Goal: Task Accomplishment & Management: Manage account settings

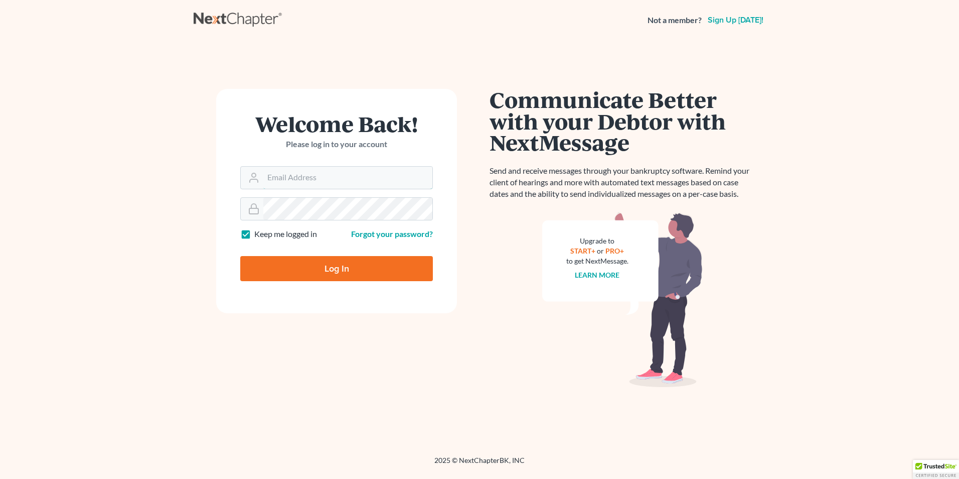
type input "Hunter@shieldlaw.com"
click at [369, 268] on input "Log In" at bounding box center [336, 268] width 193 height 25
type input "Thinking..."
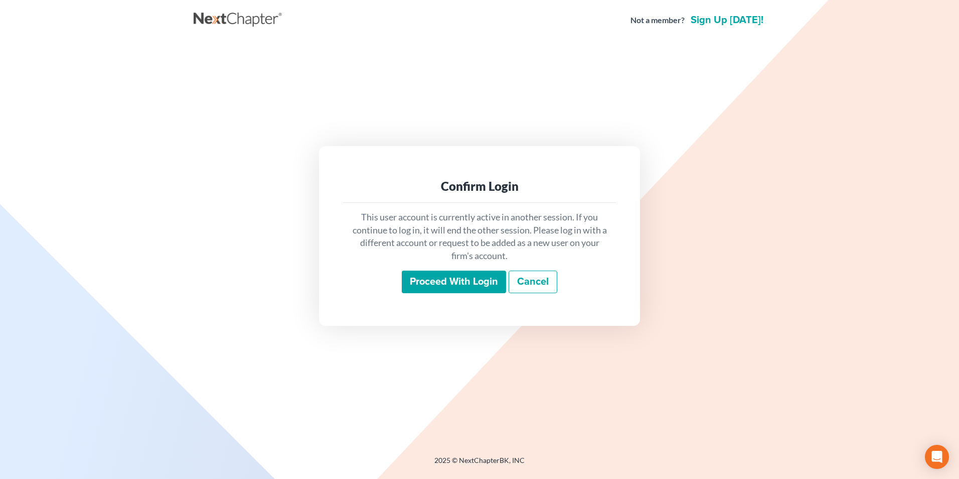
click at [409, 277] on input "Proceed with login" at bounding box center [454, 281] width 104 height 23
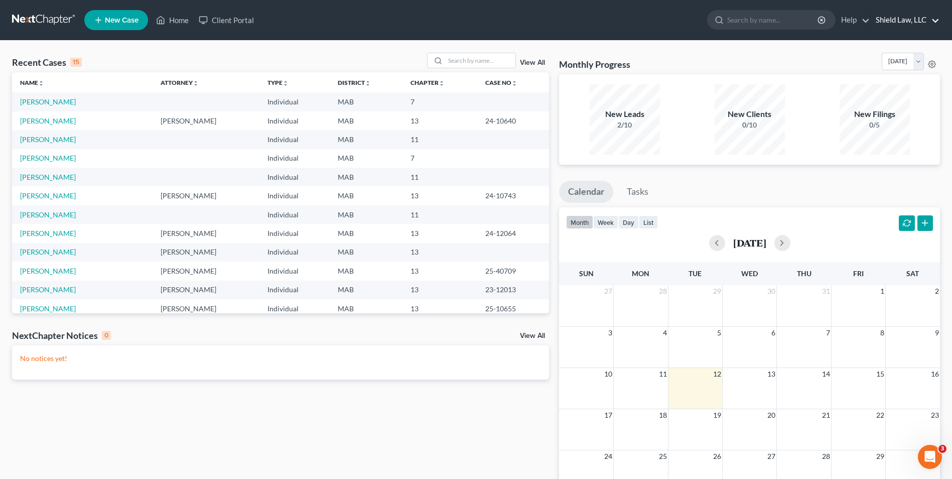
click at [939, 16] on link "Shield Law, LLC" at bounding box center [905, 20] width 69 height 18
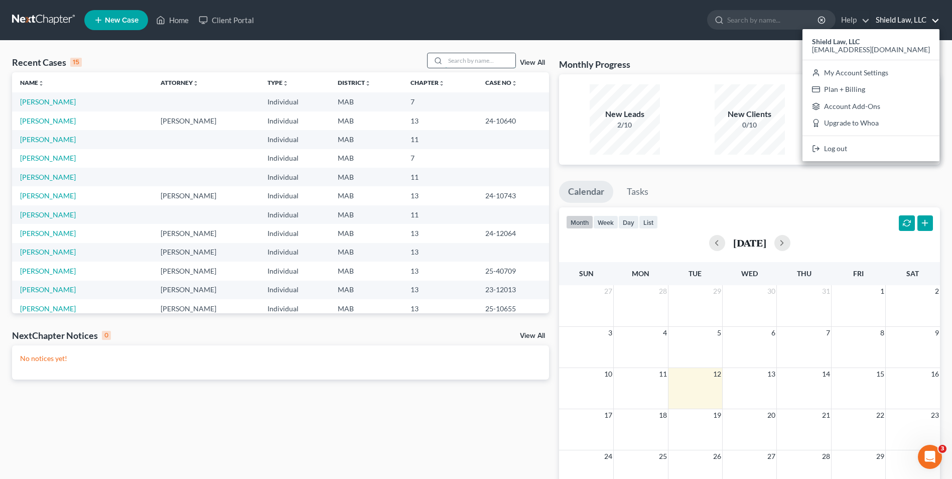
click at [465, 55] on input "search" at bounding box center [480, 60] width 70 height 15
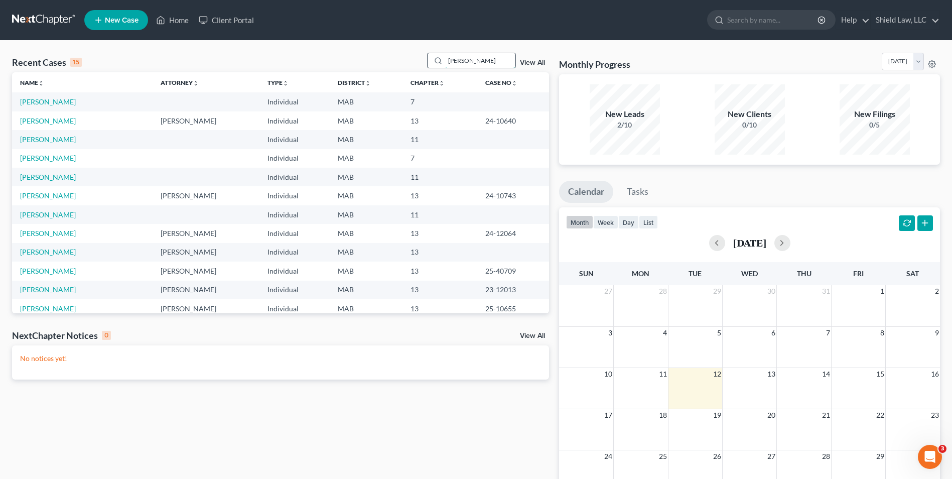
type input "beauchamp"
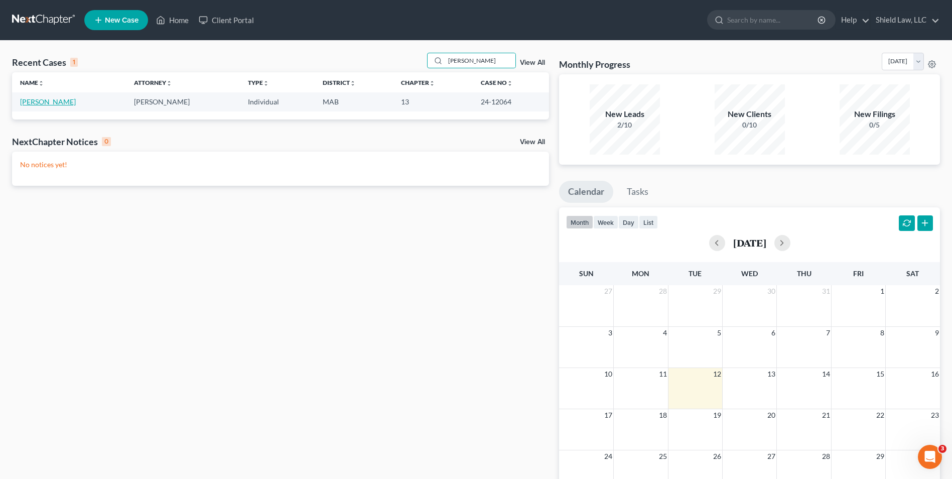
click at [60, 99] on link "Beauchamp, Steven" at bounding box center [48, 101] width 56 height 9
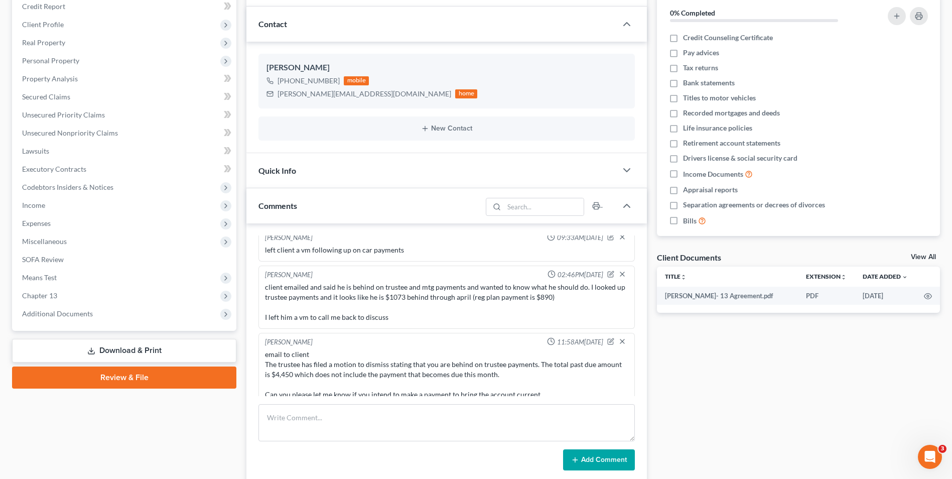
scroll to position [273, 0]
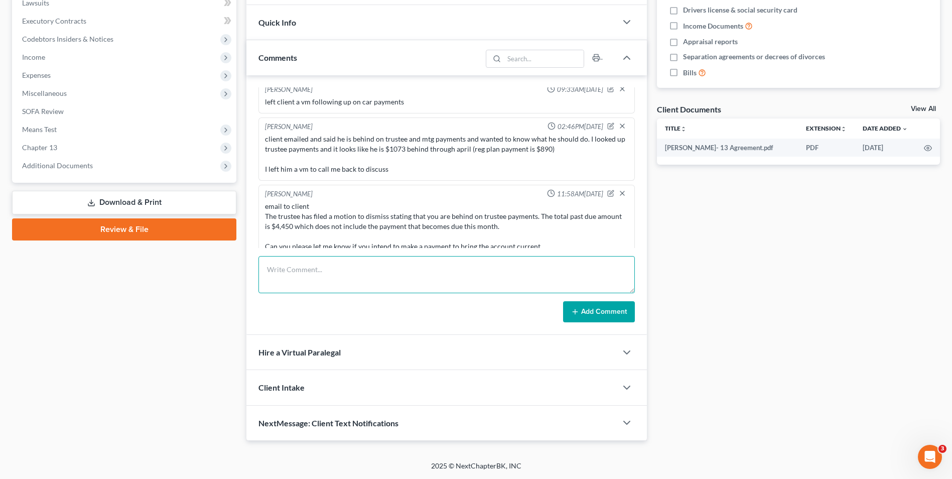
click at [344, 272] on textarea at bounding box center [446, 274] width 376 height 37
type textarea "Mtg - $6,590.10 - hearing 8/26 Trustee - $4,450 - Hearing probably September 22…"
click at [595, 316] on button "Add Comment" at bounding box center [599, 311] width 72 height 21
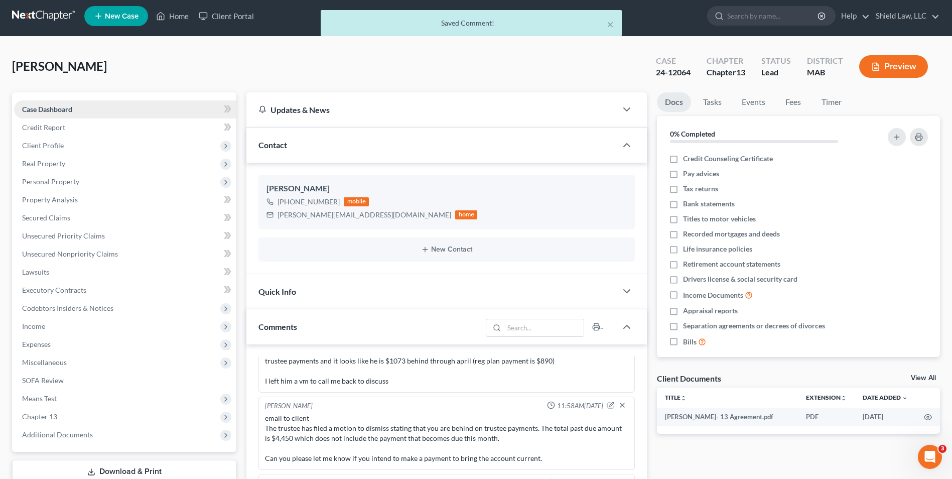
scroll to position [0, 0]
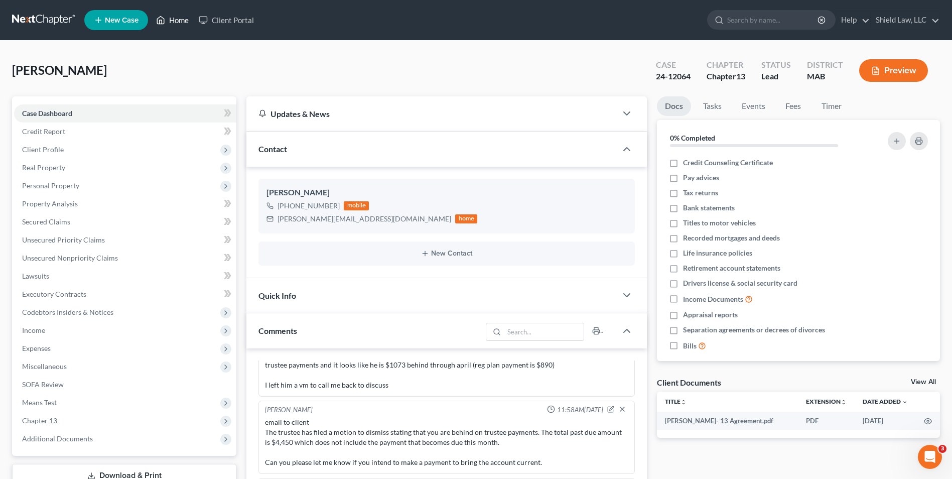
click at [172, 14] on link "Home" at bounding box center [172, 20] width 43 height 18
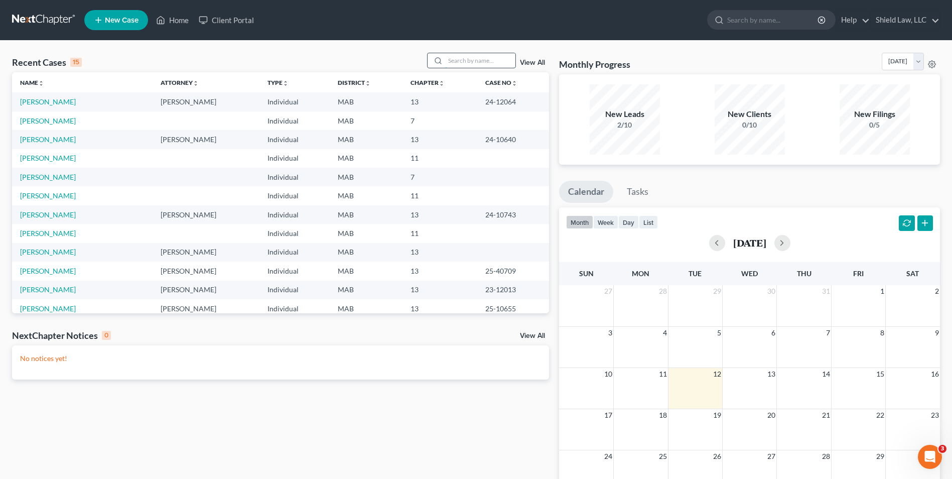
click at [458, 57] on input "search" at bounding box center [480, 60] width 70 height 15
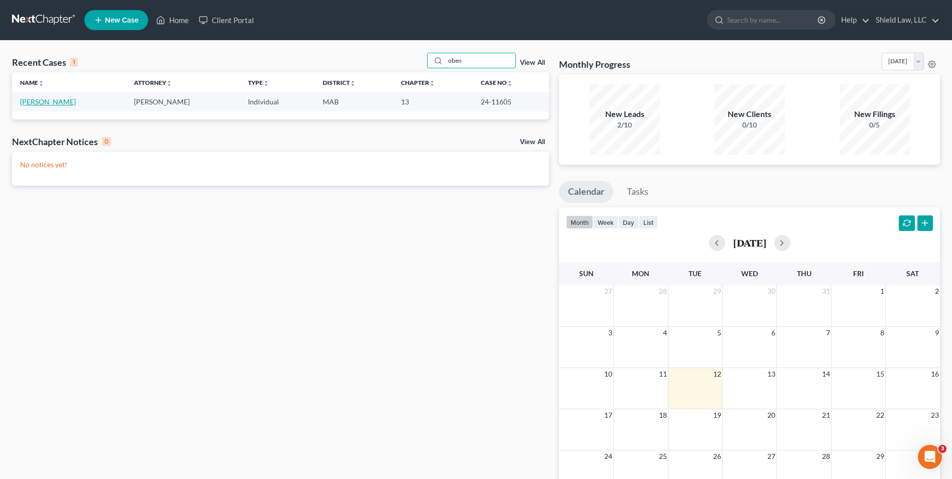
type input "oben"
click at [43, 98] on link "Oben, Magdalene" at bounding box center [48, 101] width 56 height 9
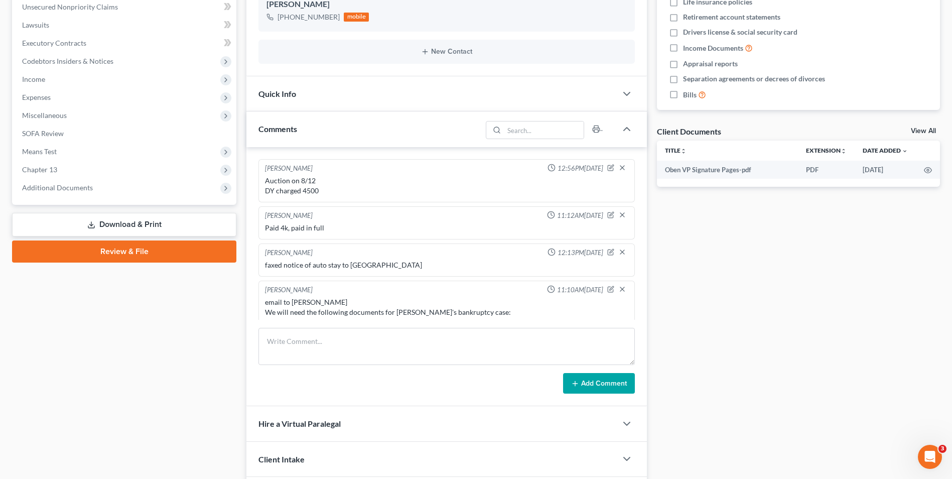
scroll to position [915, 0]
